Goal: Task Accomplishment & Management: Use online tool/utility

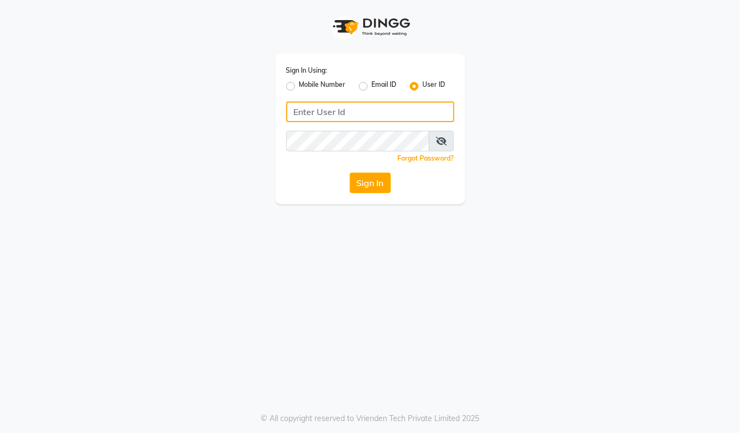
type input "94494097201"
click at [285, 86] on div "Sign In Using: Mobile Number Email ID User ID 94494097201 Remember me Forgot Pa…" at bounding box center [371, 129] width 190 height 150
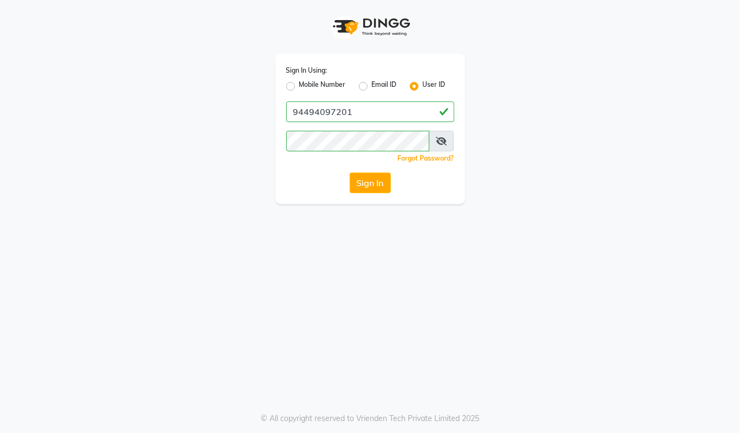
click at [299, 86] on label "Mobile Number" at bounding box center [322, 86] width 47 height 13
click at [299, 86] on input "Mobile Number" at bounding box center [302, 83] width 7 height 7
radio input "true"
radio input "false"
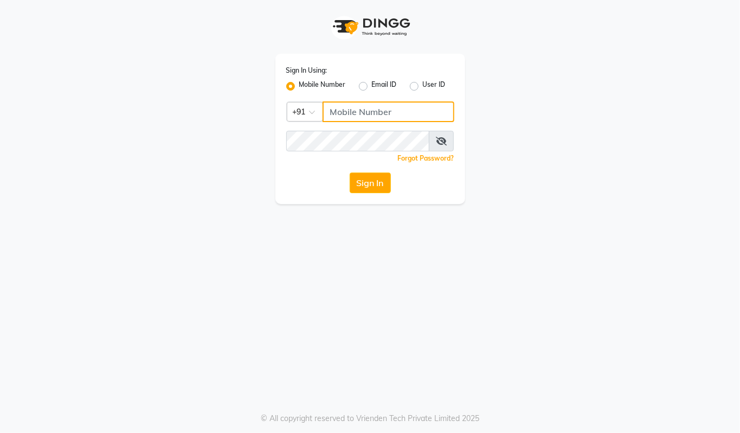
click at [370, 113] on input "Username" at bounding box center [389, 111] width 132 height 21
type input "94494097201"
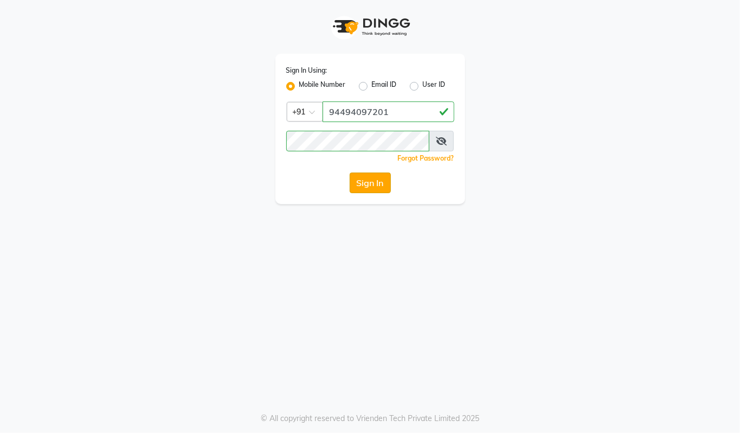
click at [380, 181] on button "Sign In" at bounding box center [370, 182] width 41 height 21
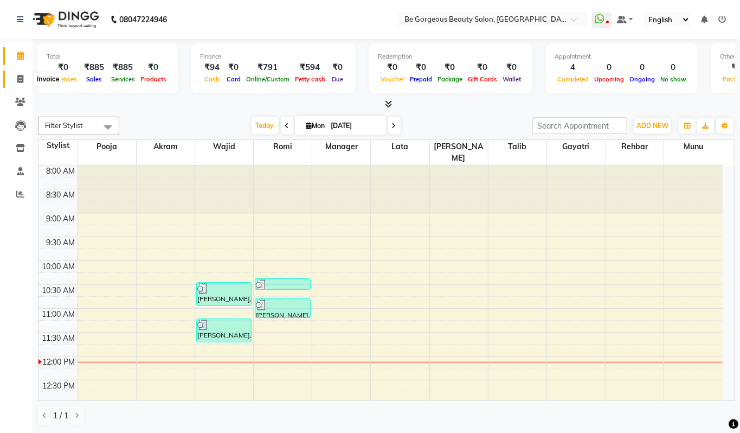
drag, startPoint x: 15, startPoint y: 85, endPoint x: 24, endPoint y: 72, distance: 15.6
click at [16, 82] on span at bounding box center [20, 79] width 19 height 12
select select "5405"
select select "service"
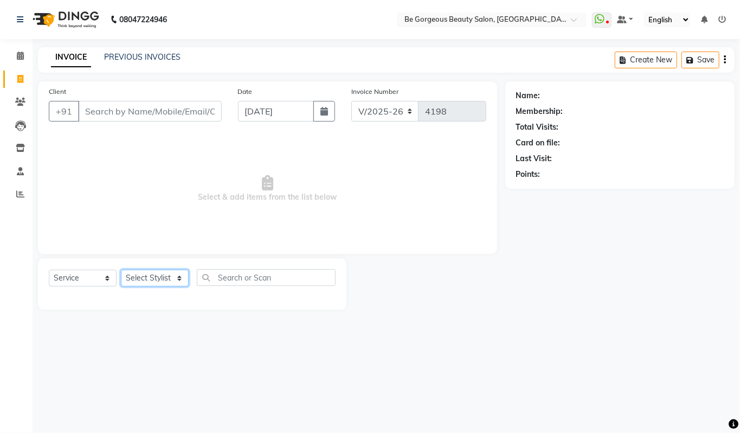
drag, startPoint x: 174, startPoint y: 271, endPoint x: 165, endPoint y: 280, distance: 11.9
click at [169, 276] on select "Select Stylist [PERSON_NAME] lata Manager Munu [PERSON_NAME] [PERSON_NAME] [PER…" at bounding box center [155, 278] width 68 height 17
select select "36207"
click at [121, 270] on select "Select Stylist [PERSON_NAME] lata Manager Munu [PERSON_NAME] [PERSON_NAME] [PER…" at bounding box center [155, 278] width 68 height 17
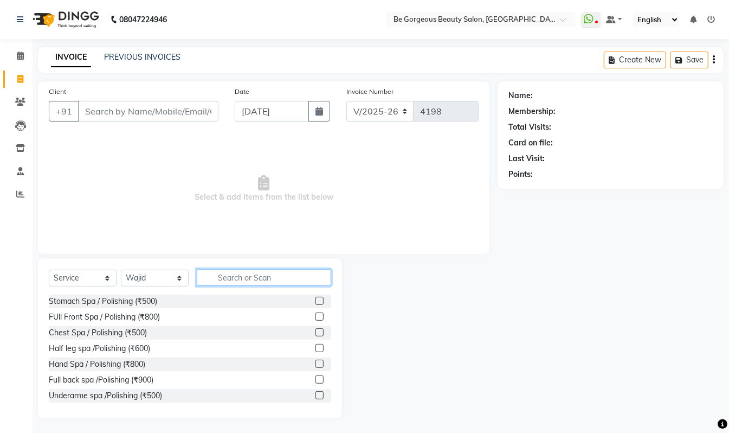
click at [241, 272] on input "text" at bounding box center [264, 277] width 134 height 17
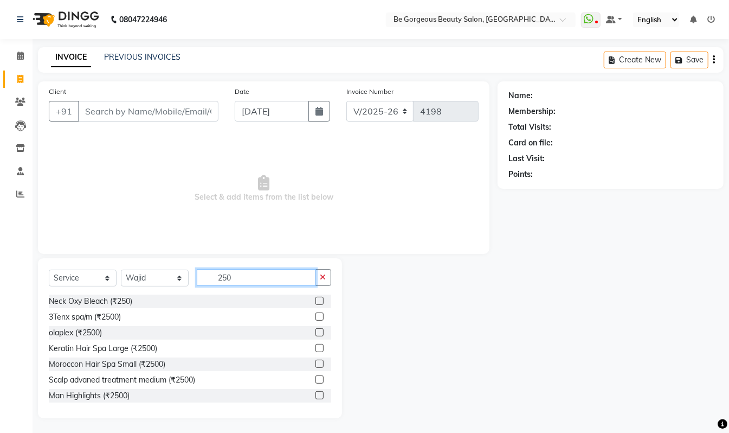
scroll to position [94, 0]
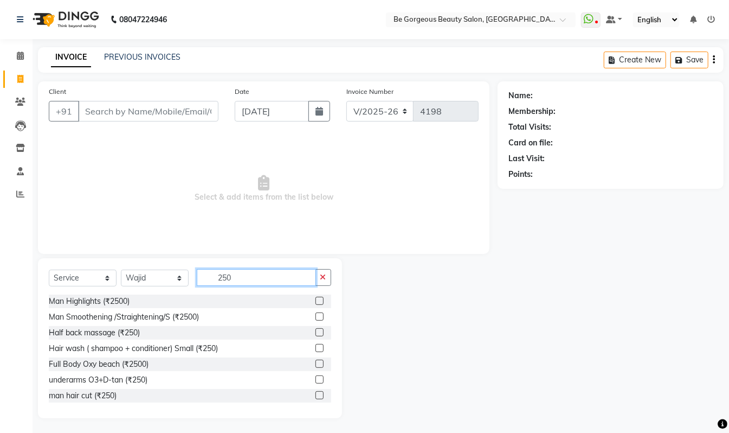
type input "250"
click at [331, 368] on div "Select Service Product Membership Package Voucher Prepaid Gift Card Select Styl…" at bounding box center [190, 338] width 304 height 160
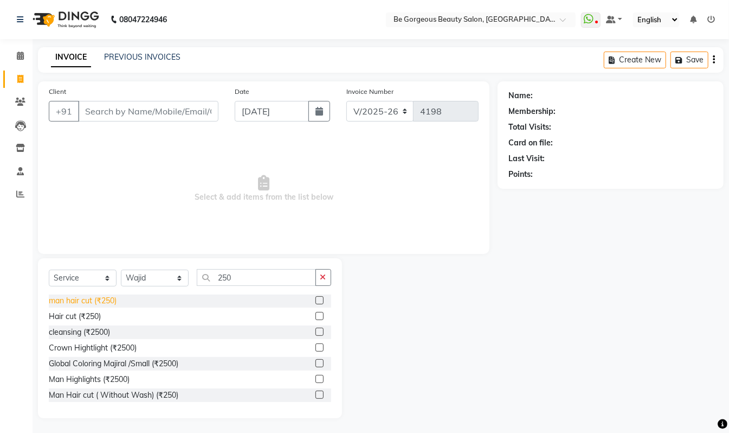
click at [98, 296] on div "man hair cut (₹250)" at bounding box center [83, 300] width 68 height 11
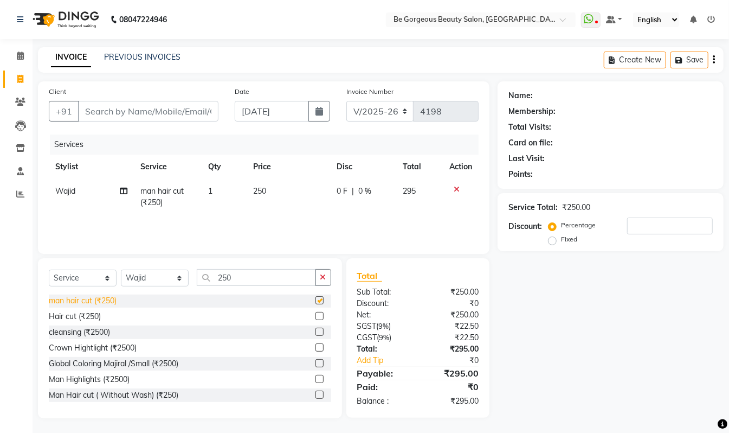
checkbox input "false"
click at [152, 113] on input "Client" at bounding box center [148, 111] width 140 height 21
type input "7"
type input "0"
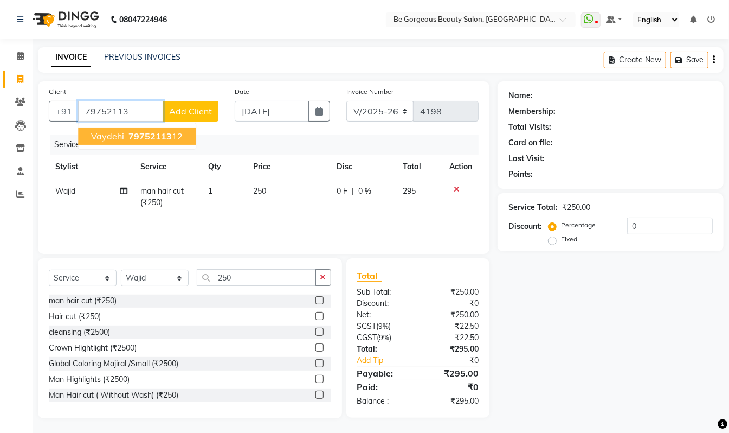
click at [162, 128] on button "vaydehi 79752113 12" at bounding box center [137, 135] width 118 height 17
type input "7975211312"
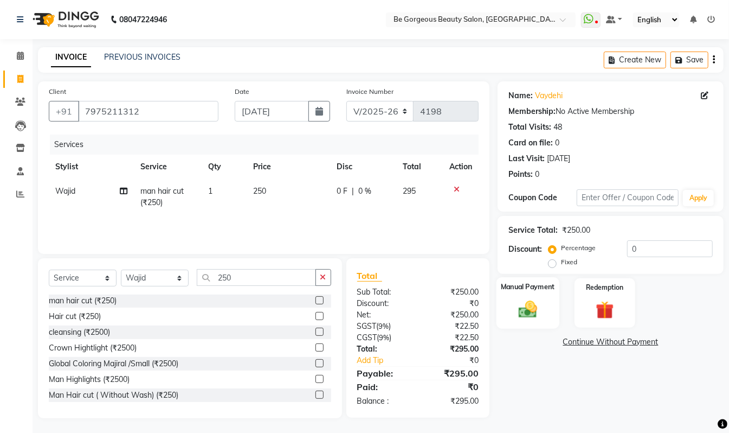
click at [517, 304] on img at bounding box center [528, 309] width 30 height 22
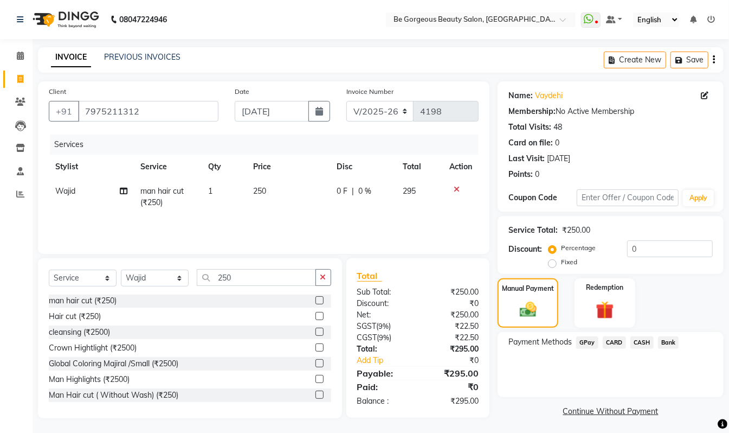
click at [643, 341] on span "CASH" at bounding box center [642, 342] width 23 height 12
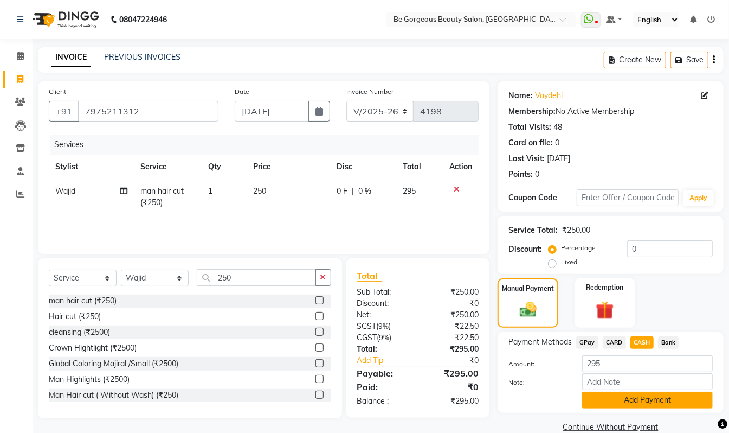
click at [658, 401] on button "Add Payment" at bounding box center [647, 400] width 131 height 17
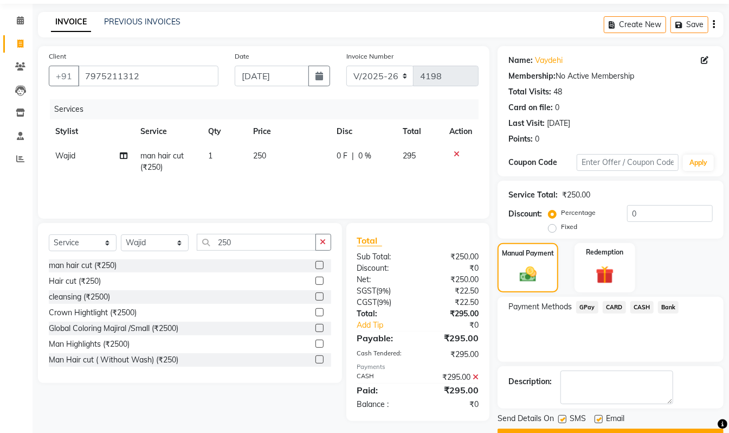
scroll to position [64, 0]
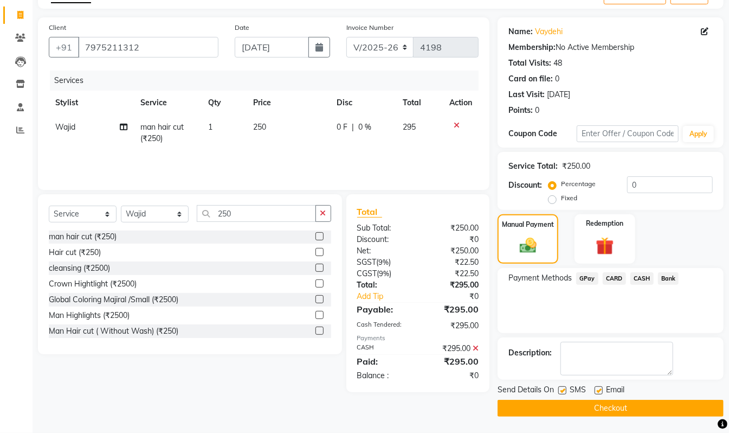
click at [673, 410] on button "Checkout" at bounding box center [611, 408] width 226 height 17
